Goal: Information Seeking & Learning: Learn about a topic

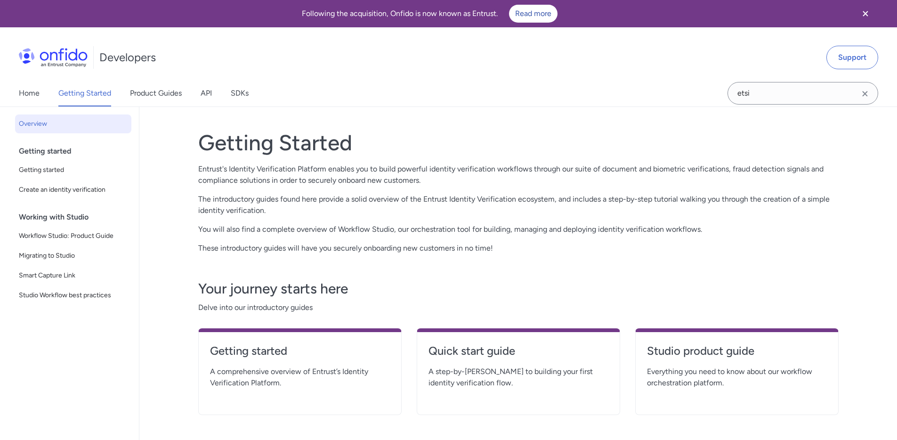
click at [140, 93] on link "Product Guides" at bounding box center [156, 93] width 52 height 26
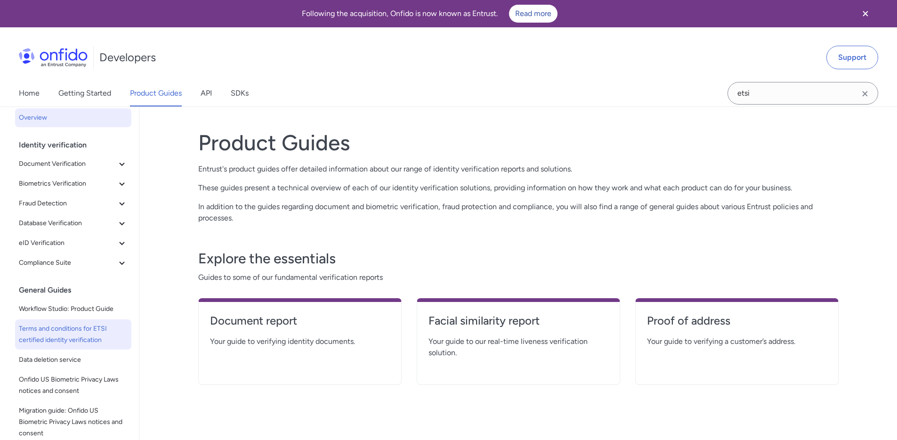
scroll to position [7, 0]
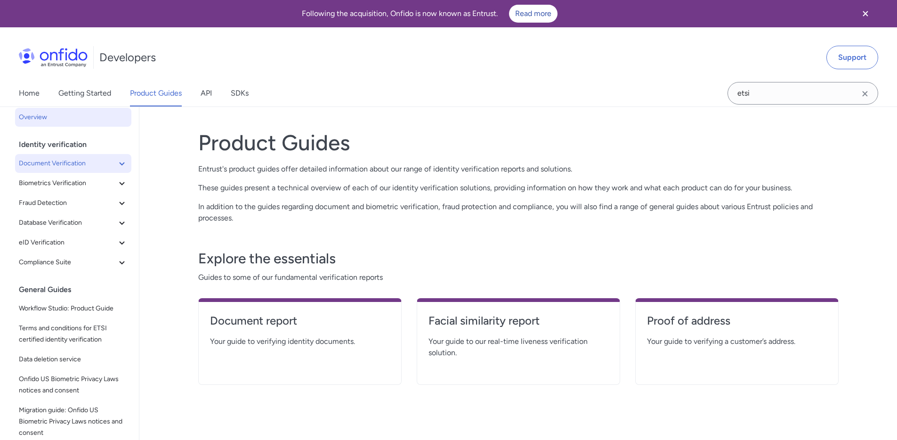
click at [116, 162] on icon at bounding box center [121, 163] width 11 height 11
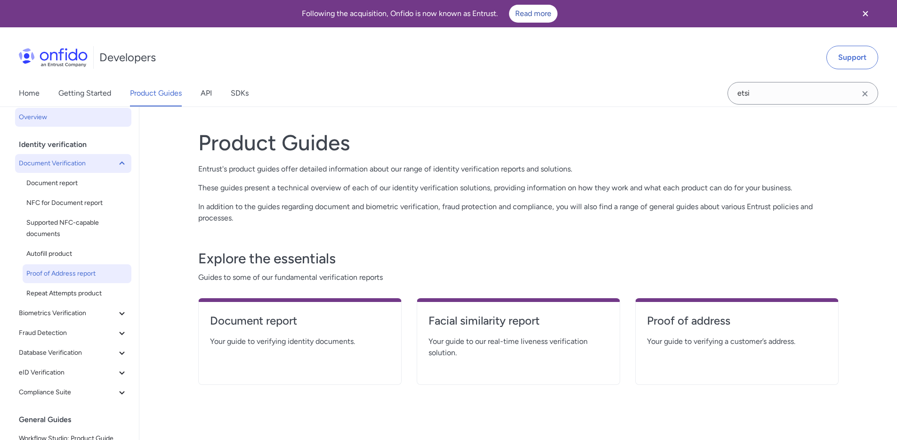
click at [58, 278] on span "Proof of Address report" at bounding box center [76, 273] width 101 height 11
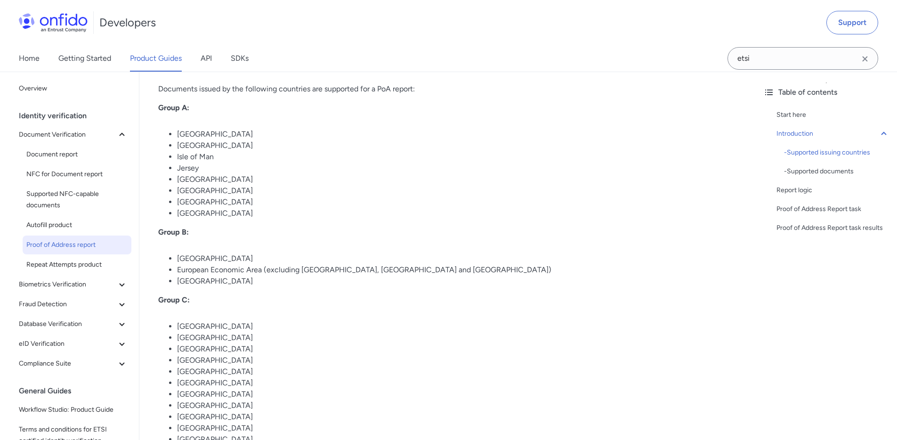
scroll to position [297, 0]
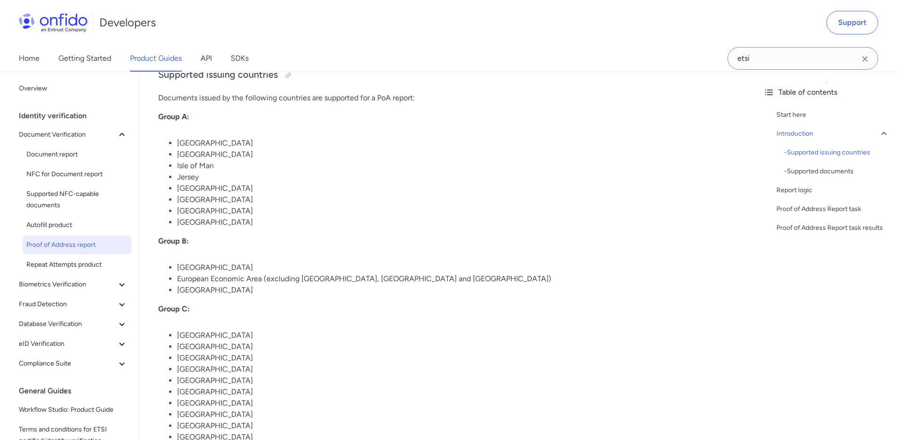
click at [471, 285] on li "[GEOGRAPHIC_DATA]" at bounding box center [457, 289] width 560 height 11
click at [470, 282] on li "European Economic Area (excluding [GEOGRAPHIC_DATA], [GEOGRAPHIC_DATA] and [GEO…" at bounding box center [457, 280] width 560 height 11
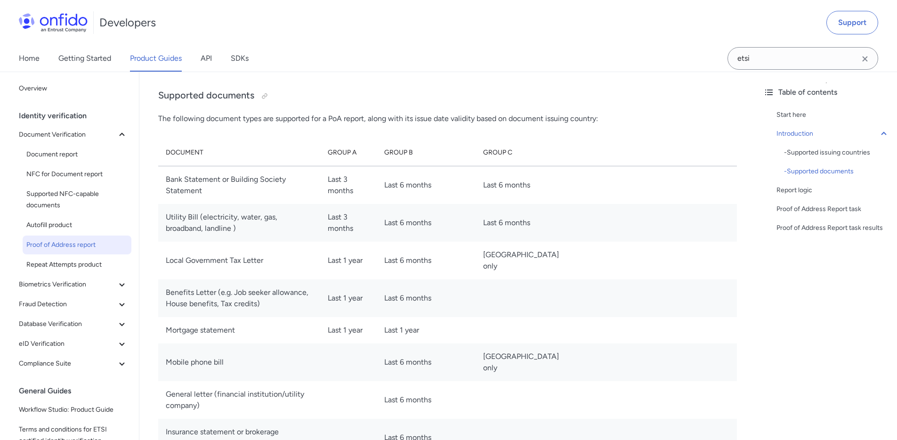
scroll to position [1040, 0]
click at [263, 95] on div at bounding box center [265, 97] width 8 height 8
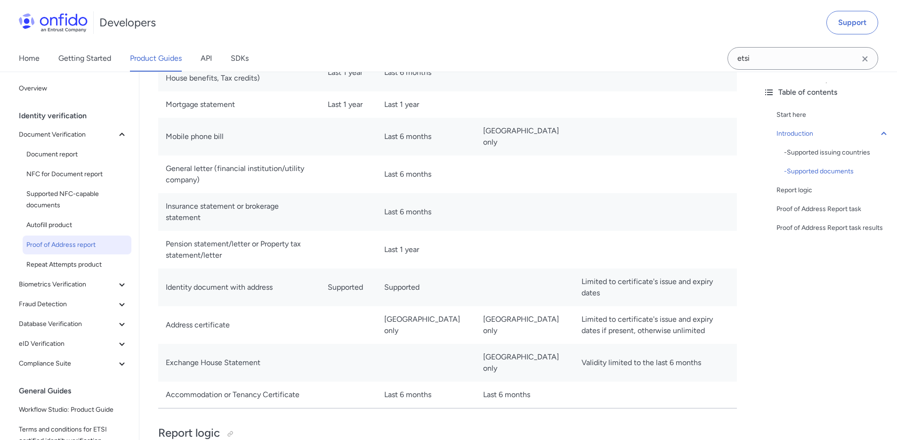
scroll to position [1268, 0]
